Goal: Communication & Community: Answer question/provide support

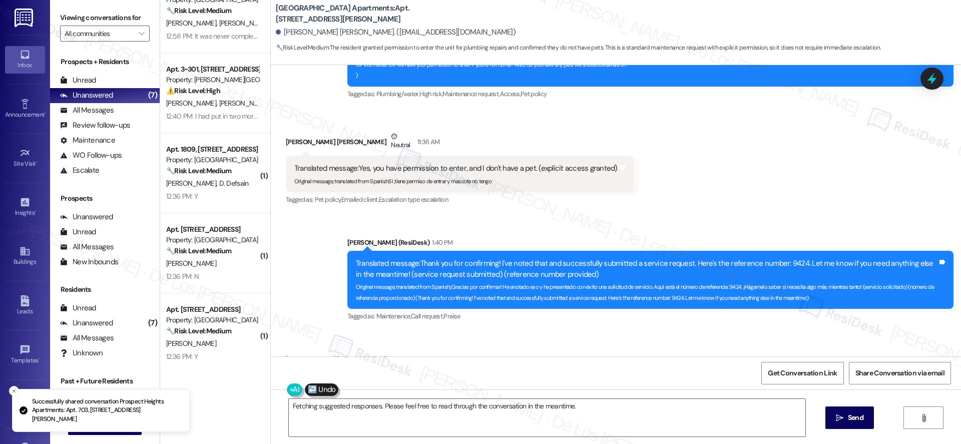
scroll to position [7360, 0]
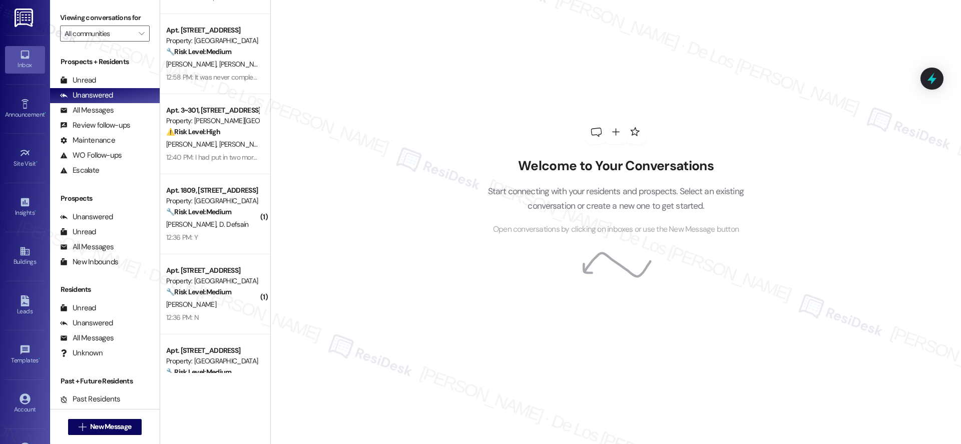
scroll to position [267, 0]
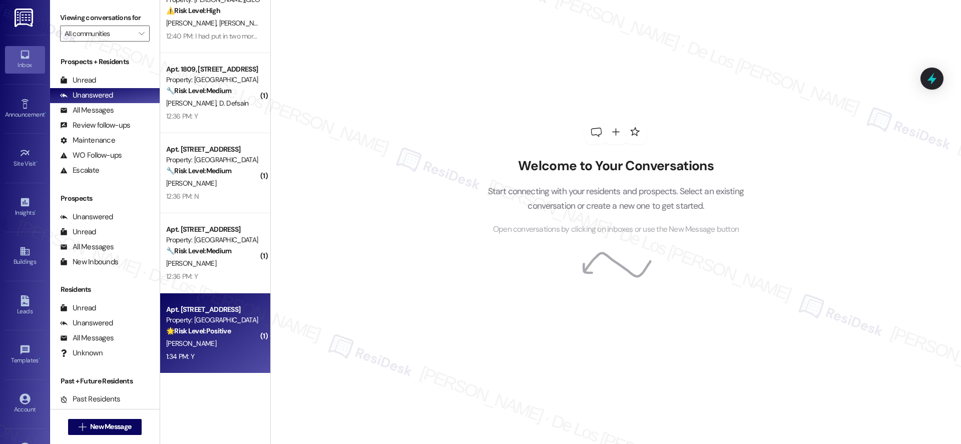
click at [220, 309] on div "Apt. [STREET_ADDRESS]" at bounding box center [212, 309] width 93 height 11
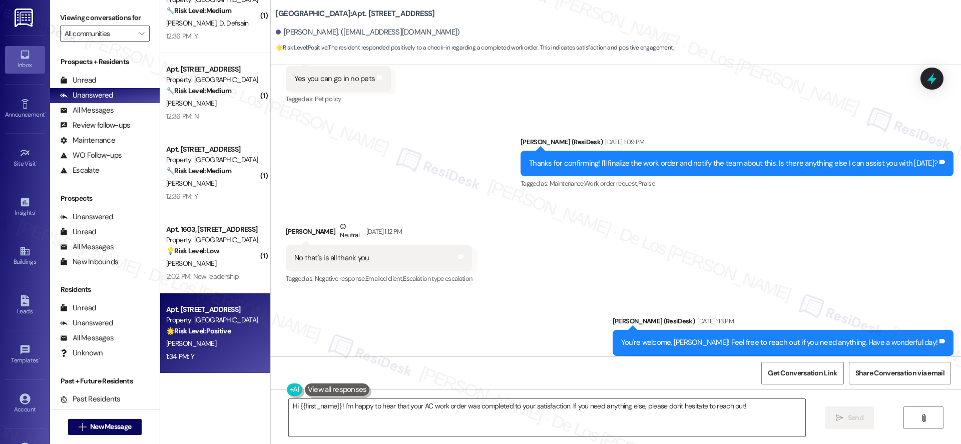
scroll to position [12145, 0]
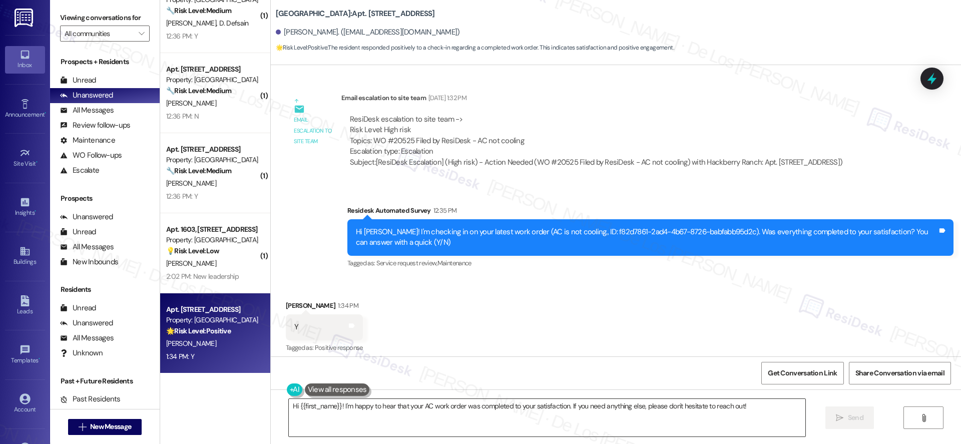
click at [449, 422] on textarea "Hi {{first_name}}! I'm happy to hear that your AC work order was completed to y…" at bounding box center [547, 418] width 517 height 38
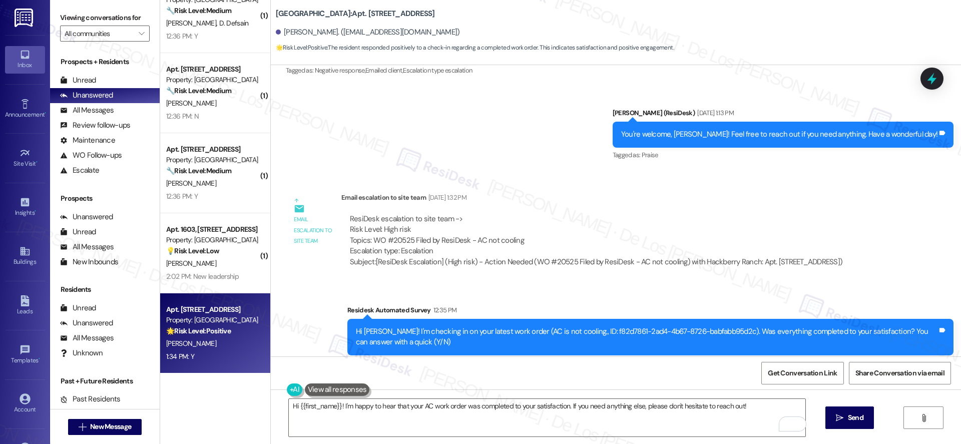
scroll to position [0, 0]
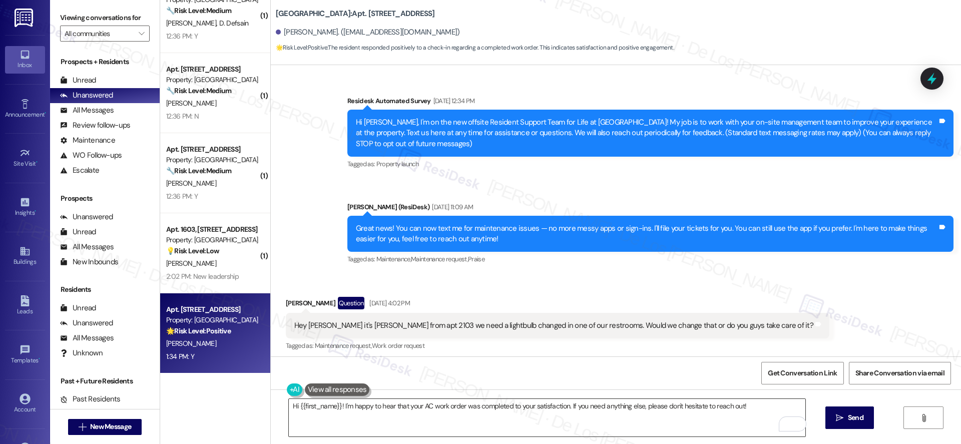
drag, startPoint x: 432, startPoint y: 417, endPoint x: 437, endPoint y: 400, distance: 18.4
click at [432, 417] on textarea "Hi {{first_name}}! I'm happy to hear that your AC work order was completed to y…" at bounding box center [547, 418] width 517 height 38
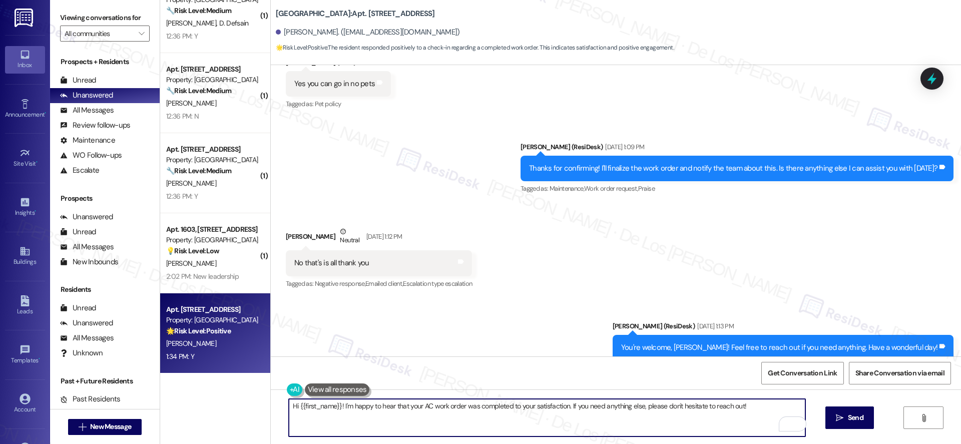
scroll to position [12145, 0]
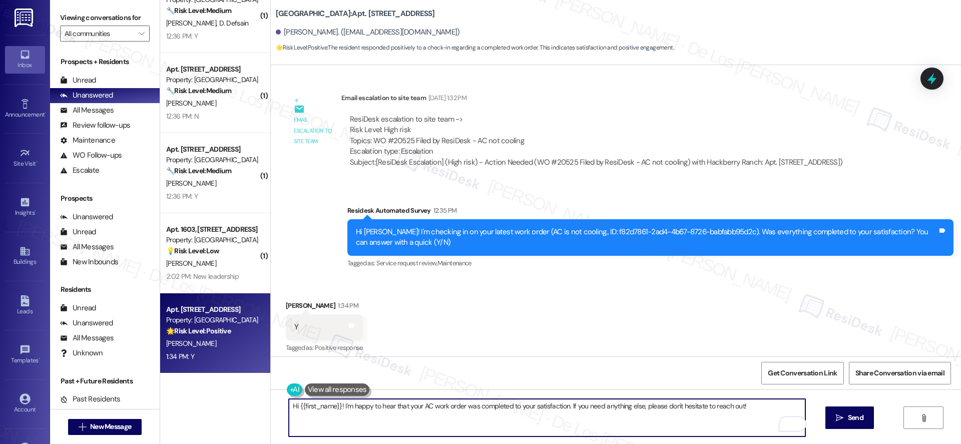
click at [405, 419] on textarea "Hi {{first_name}}! I'm happy to hear that your AC work order was completed to y…" at bounding box center [547, 418] width 517 height 38
paste textarea "I'm glad to know you're satisfied with your recent work order. If I may ask..ov…"
type textarea "I'm glad to know you're satisfied with your recent work order. If I may ask..ov…"
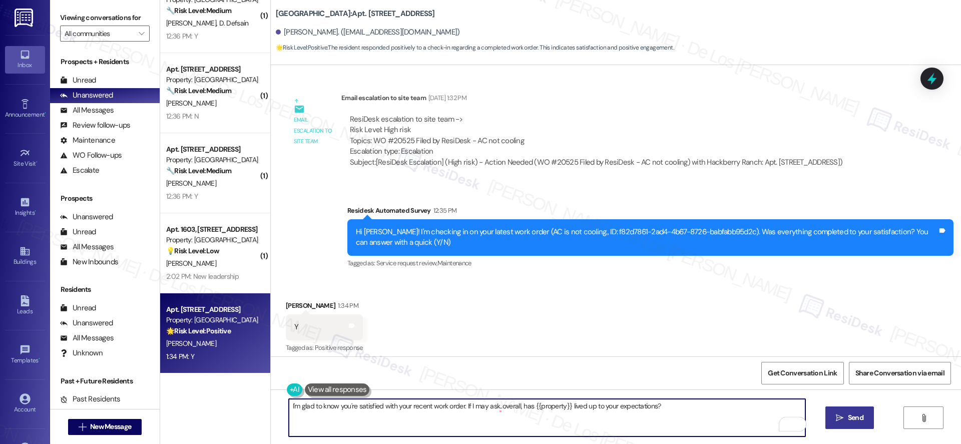
click at [846, 416] on span "Send" at bounding box center [856, 418] width 20 height 11
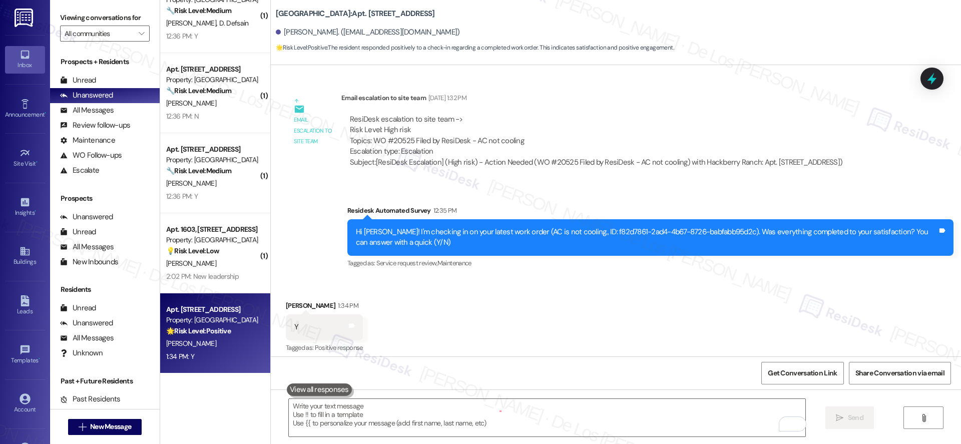
scroll to position [12145, 0]
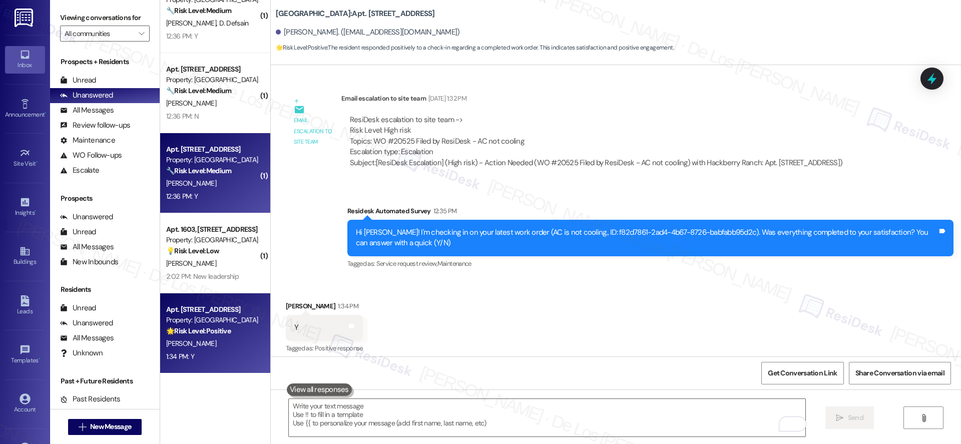
click at [226, 169] on div "🔧 Risk Level: Medium The resident confirmed that the work order was completed t…" at bounding box center [212, 171] width 93 height 11
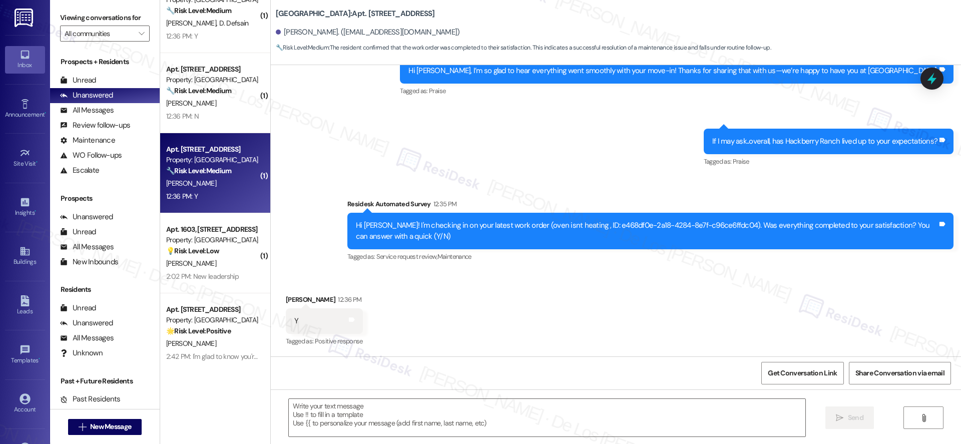
scroll to position [290, 0]
type textarea "Fetching suggested responses. Please feel free to read through the conversation…"
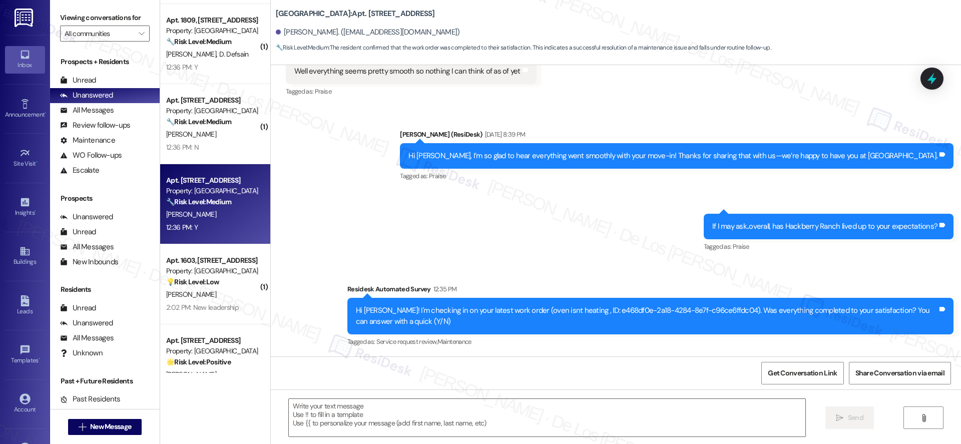
scroll to position [328, 0]
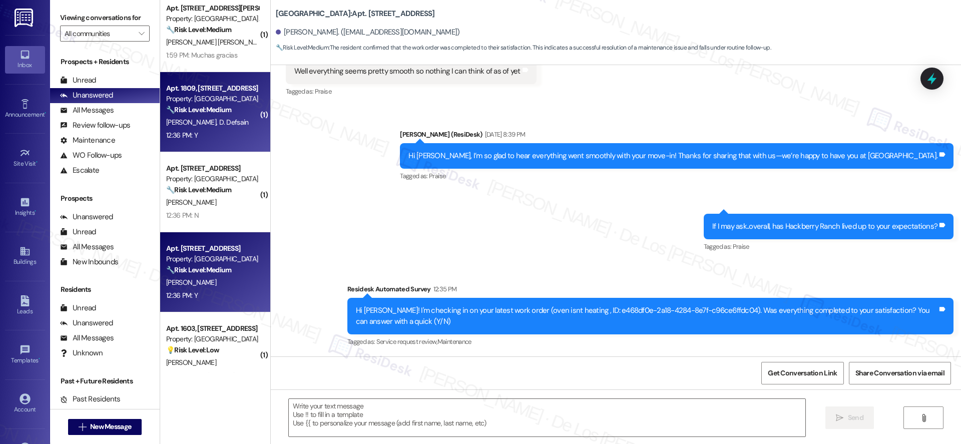
click at [210, 114] on strong "🔧 Risk Level: Medium" at bounding box center [198, 109] width 65 height 9
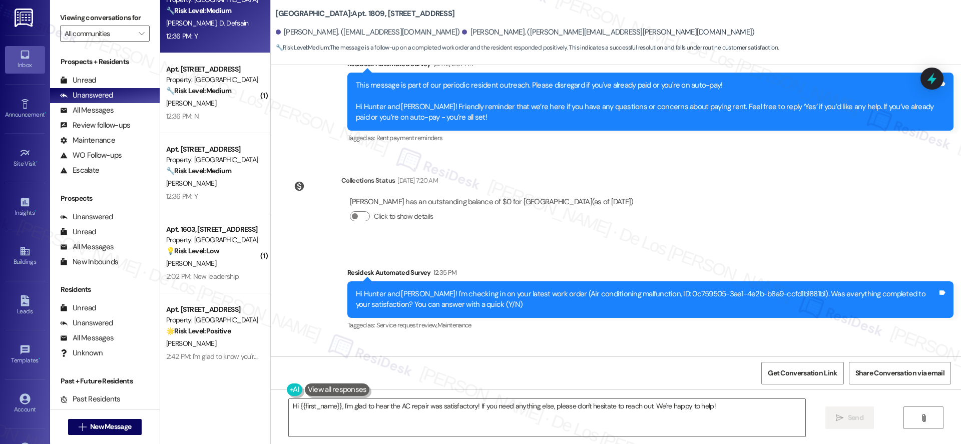
scroll to position [1644, 0]
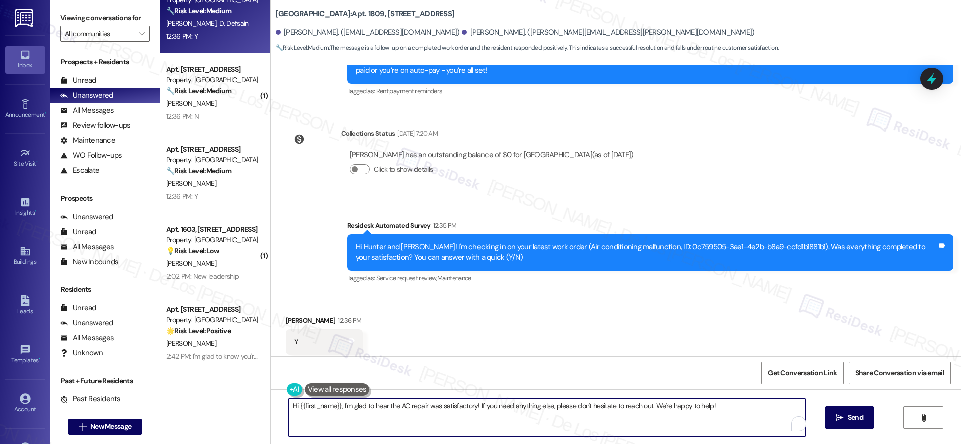
click at [582, 411] on textarea "Hi {{first_name}}, I'm glad to hear the AC repair was satisfactory! If you need…" at bounding box center [547, 418] width 517 height 38
paste textarea "I'm glad to know you're satisfied with your recent work order. If I may ask..ov…"
type textarea "I'm glad to know you're satisfied with your recent work order. If I may ask..ov…"
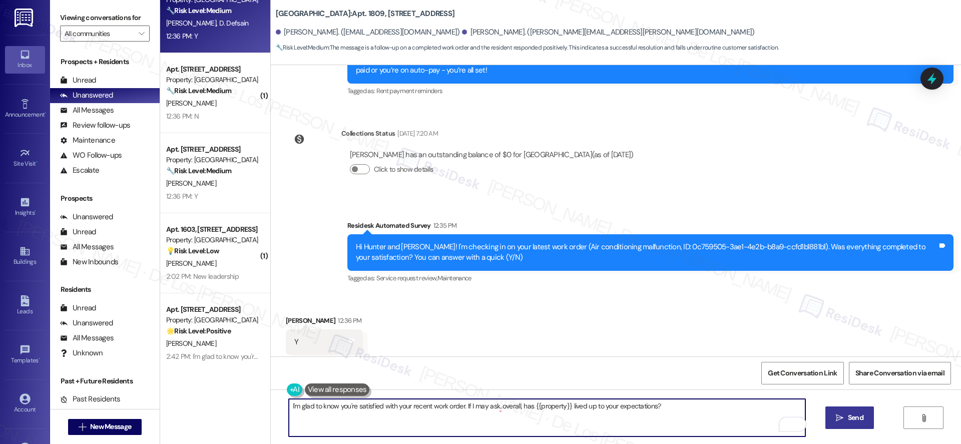
click at [847, 423] on button " Send" at bounding box center [850, 418] width 49 height 23
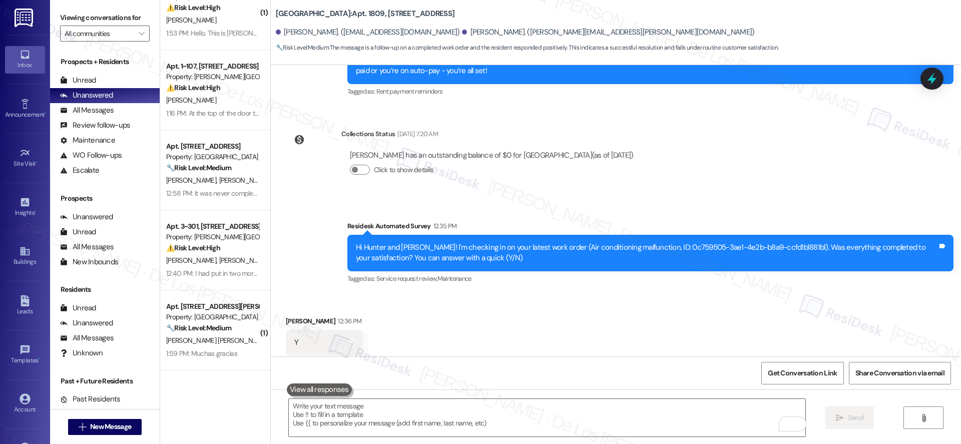
scroll to position [0, 0]
